Goal: Ask a question: Seek information or help from site administrators or community

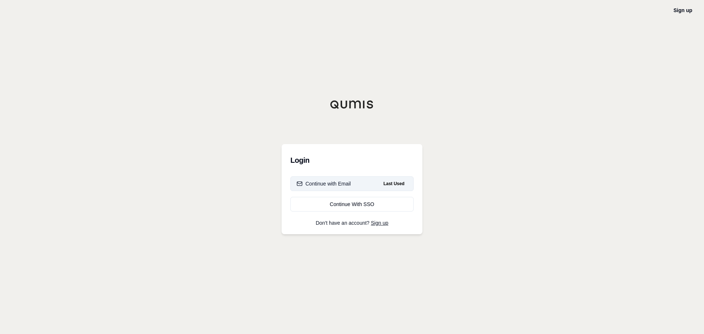
click at [352, 188] on button "Continue with Email Last Used" at bounding box center [351, 183] width 123 height 15
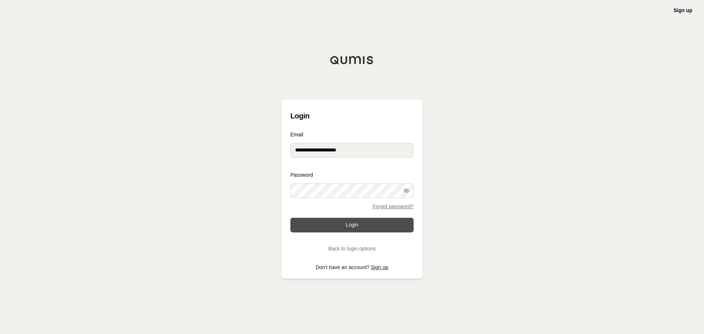
click at [360, 228] on button "Login" at bounding box center [351, 225] width 123 height 15
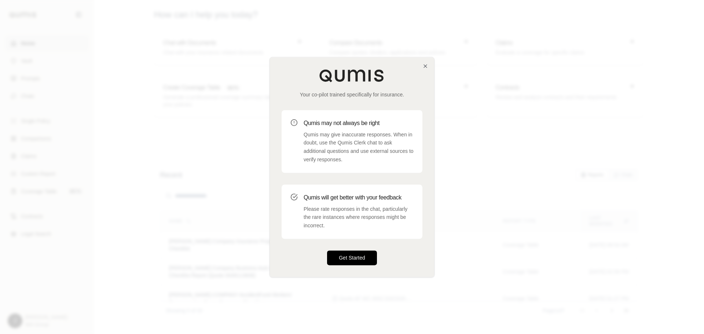
click at [364, 265] on button "Get Started" at bounding box center [352, 257] width 50 height 15
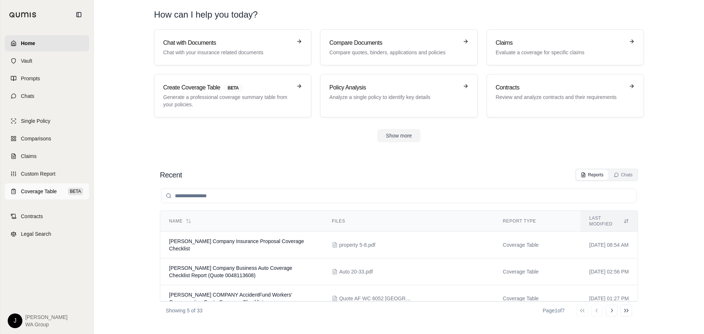
click at [55, 185] on link "Coverage Table BETA" at bounding box center [47, 191] width 84 height 16
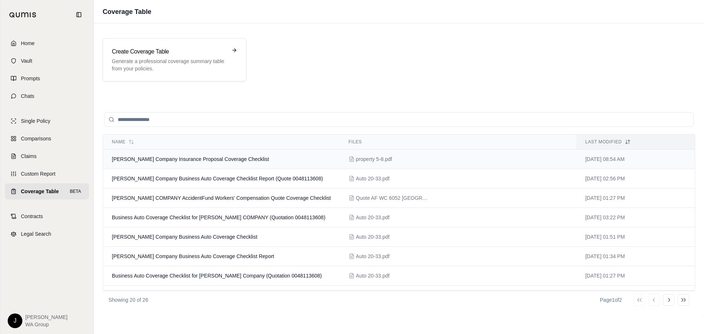
click at [247, 163] on td "[PERSON_NAME] Company Insurance Proposal Coverage Checklist" at bounding box center [221, 159] width 237 height 19
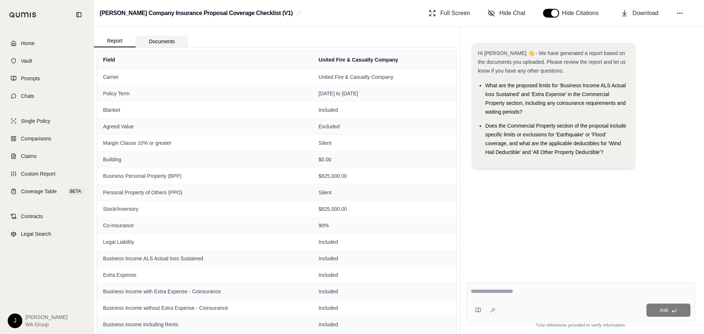
click at [163, 38] on button "Documents" at bounding box center [162, 42] width 52 height 12
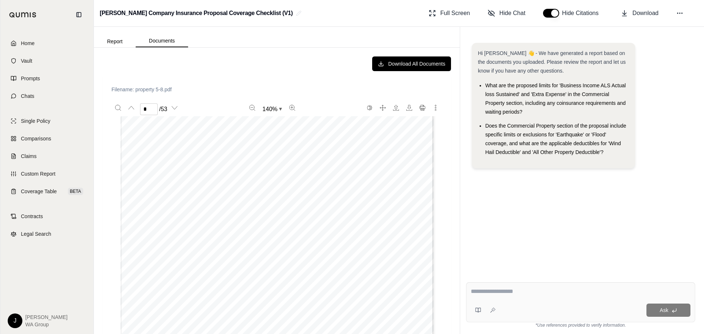
scroll to position [2565, 0]
click at [220, 232] on div "QUOTATION NUMBER 0048420183 ESTIMATED PREMIUM $10,072.00 COMMERCIAL PROPERTY Co…" at bounding box center [276, 186] width 313 height 405
type input "*"
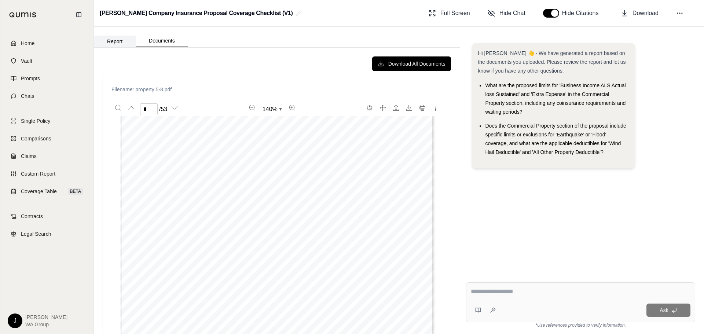
click at [109, 44] on button "Report" at bounding box center [115, 42] width 42 height 12
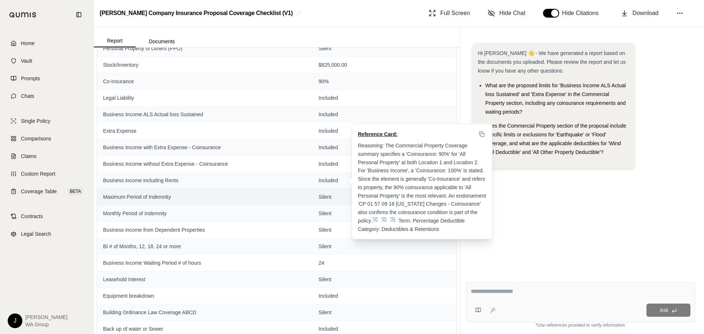
scroll to position [147, 0]
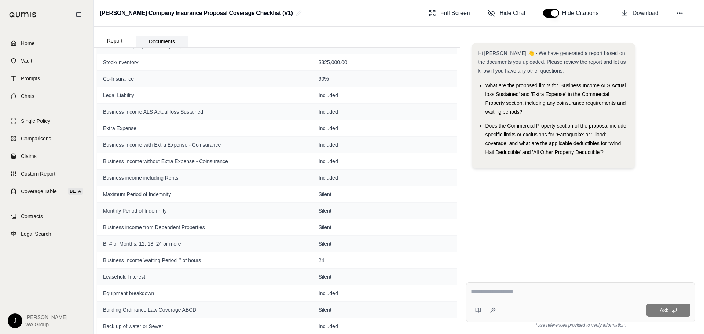
click at [167, 42] on button "Documents" at bounding box center [162, 42] width 52 height 12
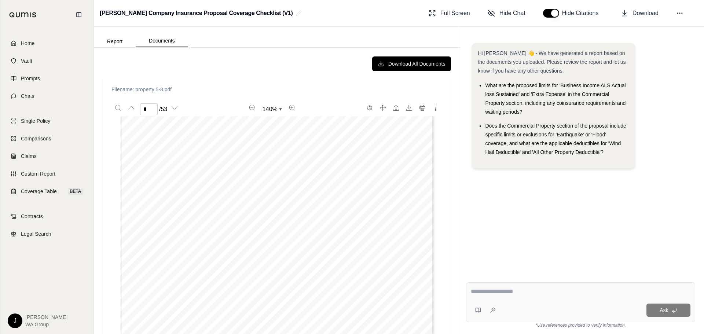
scroll to position [3408, 0]
type input "*"
click at [117, 50] on div "Download All Documents Filename: property 5-8.pdf * / 53 140 % QUOTATION NUMBER…" at bounding box center [277, 191] width 366 height 286
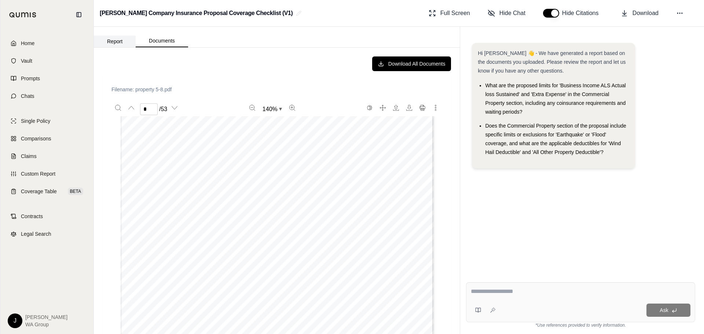
click at [108, 40] on button "Report" at bounding box center [115, 42] width 42 height 12
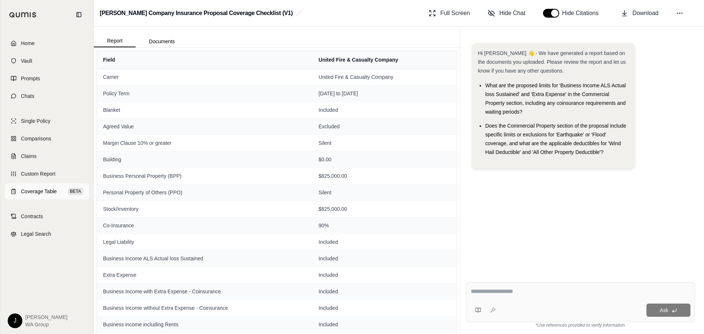
click at [34, 187] on link "Coverage Table BETA" at bounding box center [47, 191] width 84 height 16
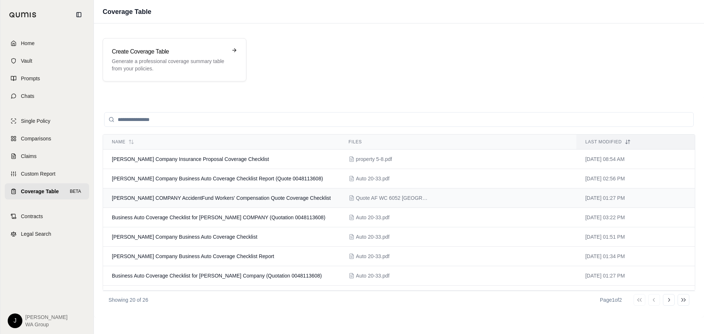
click at [169, 202] on td "[PERSON_NAME] COMPANY AccidentFund Workers' Compensation Quote Coverage Checkli…" at bounding box center [221, 197] width 237 height 19
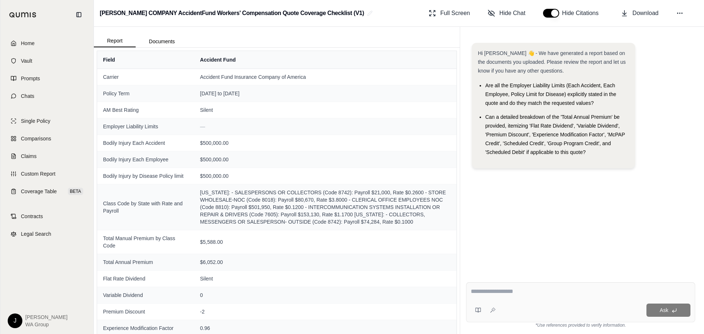
click at [627, 246] on div "Hi [PERSON_NAME] 👋 - We have generated a report based on the documents you uplo…" at bounding box center [580, 153] width 229 height 233
click at [513, 291] on textarea at bounding box center [580, 291] width 219 height 9
paste textarea "**********"
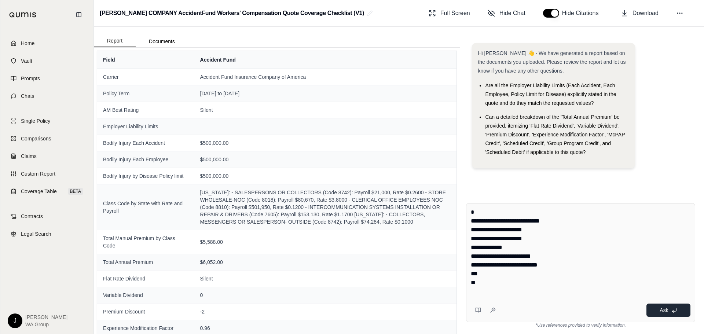
type textarea "**********"
click at [663, 311] on span "Ask" at bounding box center [663, 310] width 8 height 6
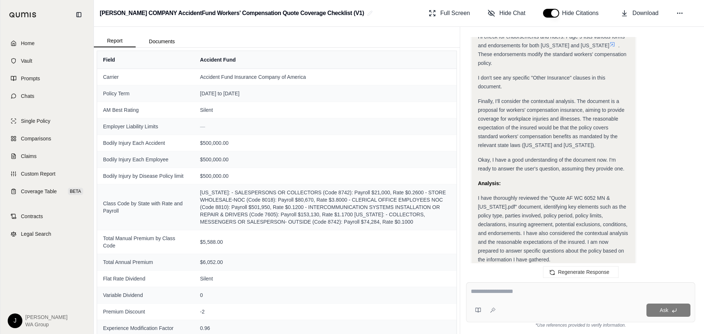
scroll to position [889, 0]
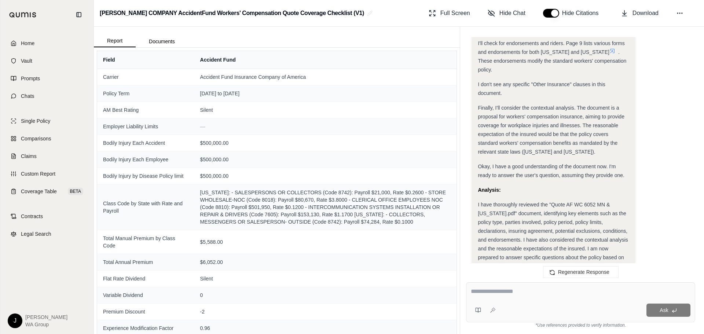
click at [498, 291] on textarea at bounding box center [580, 291] width 219 height 9
paste textarea "**********"
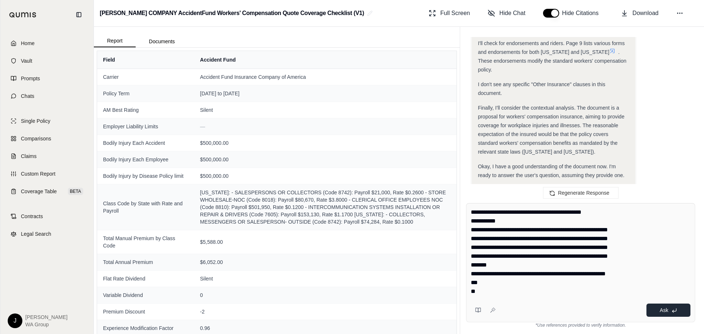
type textarea "**********"
click at [658, 314] on button "Ask" at bounding box center [668, 309] width 44 height 13
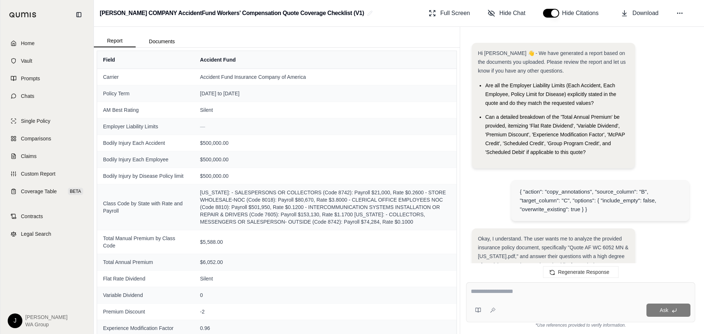
scroll to position [1139, 0]
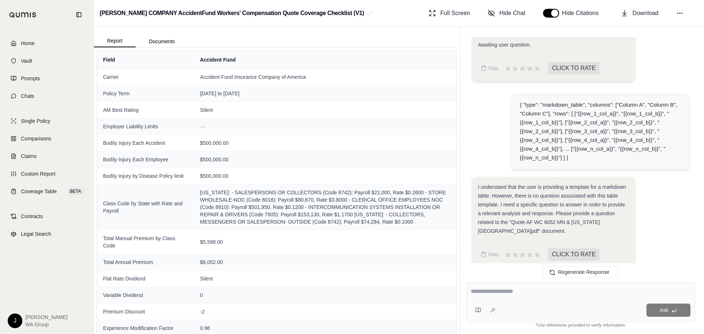
click at [111, 60] on th "Field" at bounding box center [145, 60] width 97 height 18
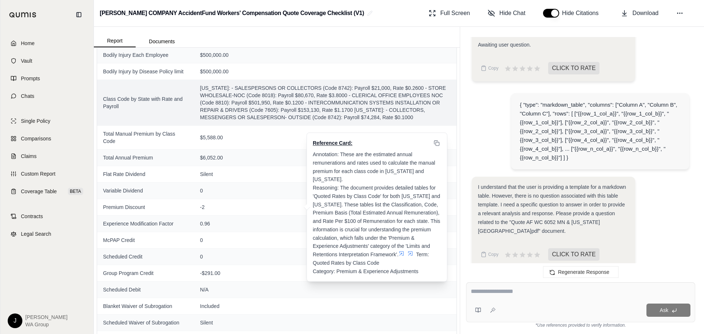
scroll to position [0, 0]
